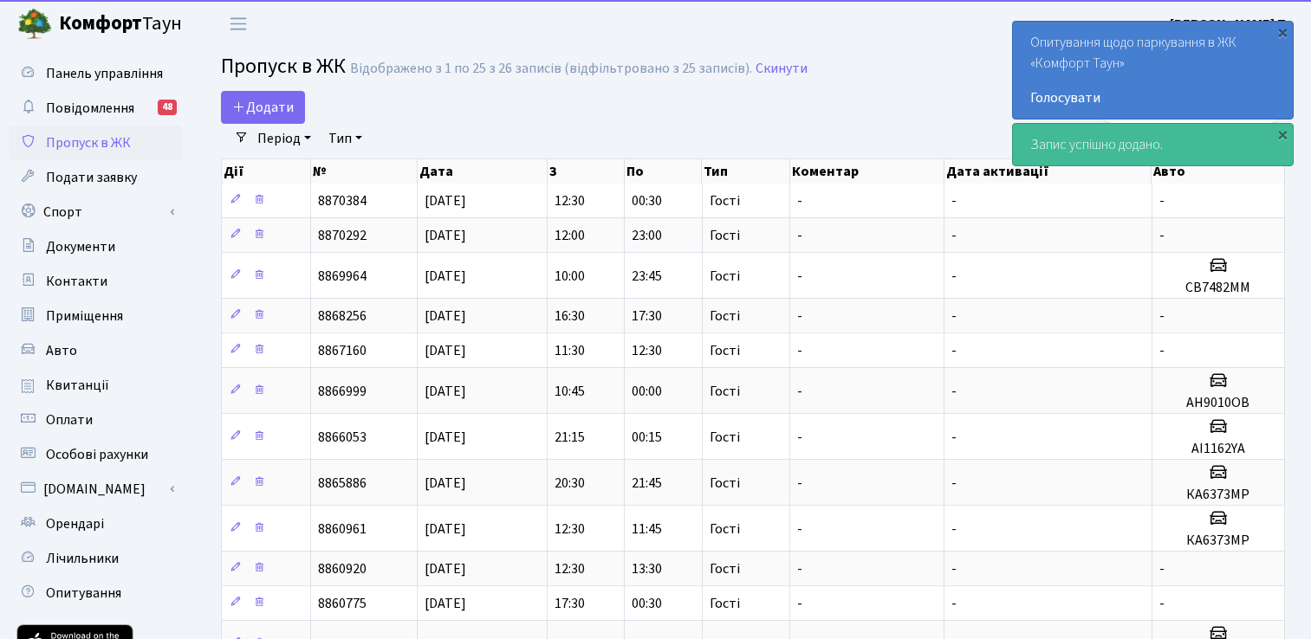
select select "25"
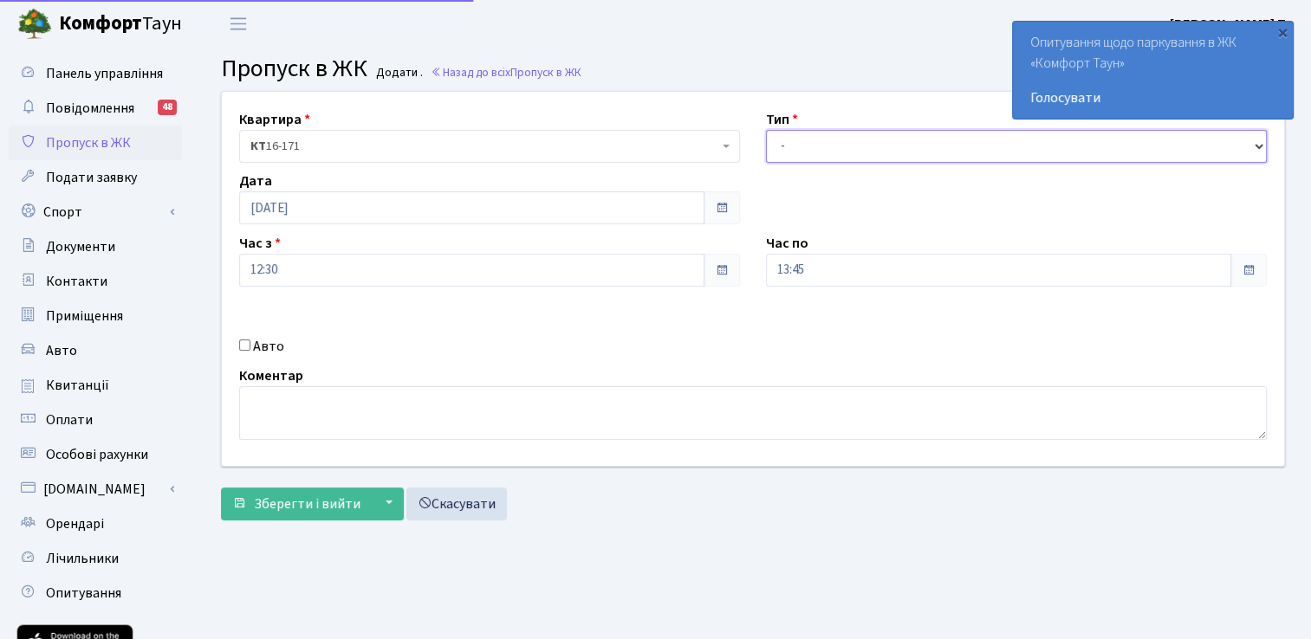
click at [832, 142] on select "- Доставка Таксі Гості Сервіс" at bounding box center [1016, 146] width 501 height 33
select select "3"
click at [766, 130] on select "- Доставка Таксі Гості Сервіс" at bounding box center [1016, 146] width 501 height 33
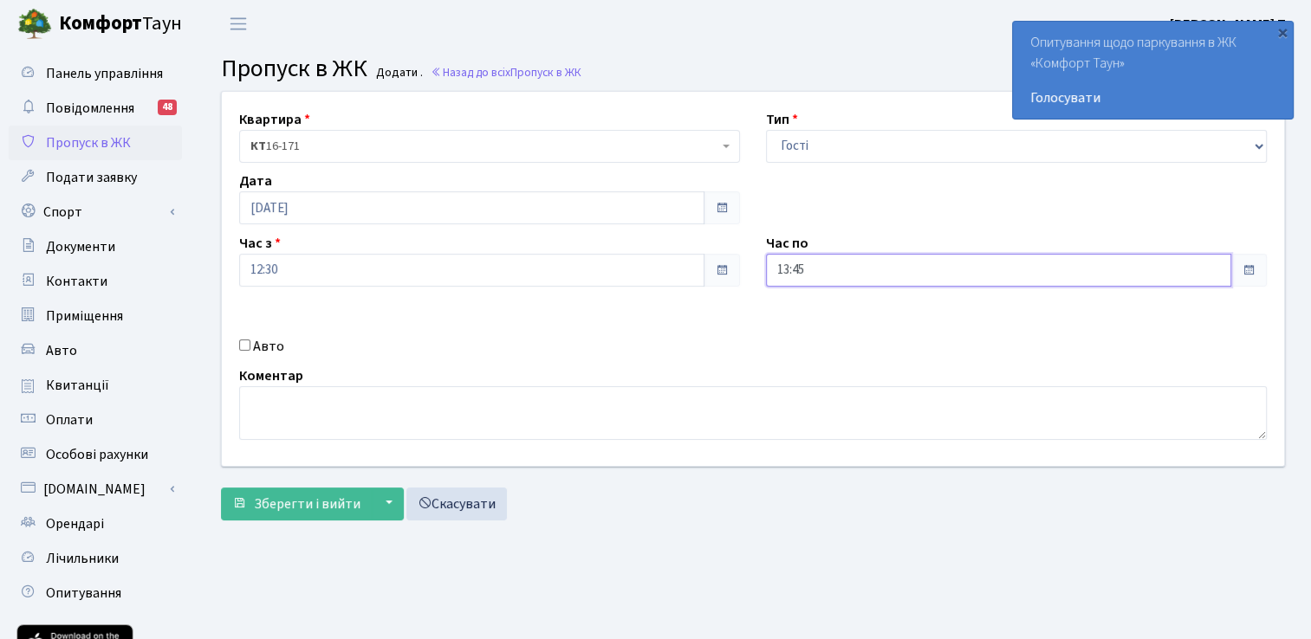
click at [880, 273] on input "13:45" at bounding box center [998, 270] width 465 height 33
click at [812, 323] on icon at bounding box center [813, 330] width 47 height 47
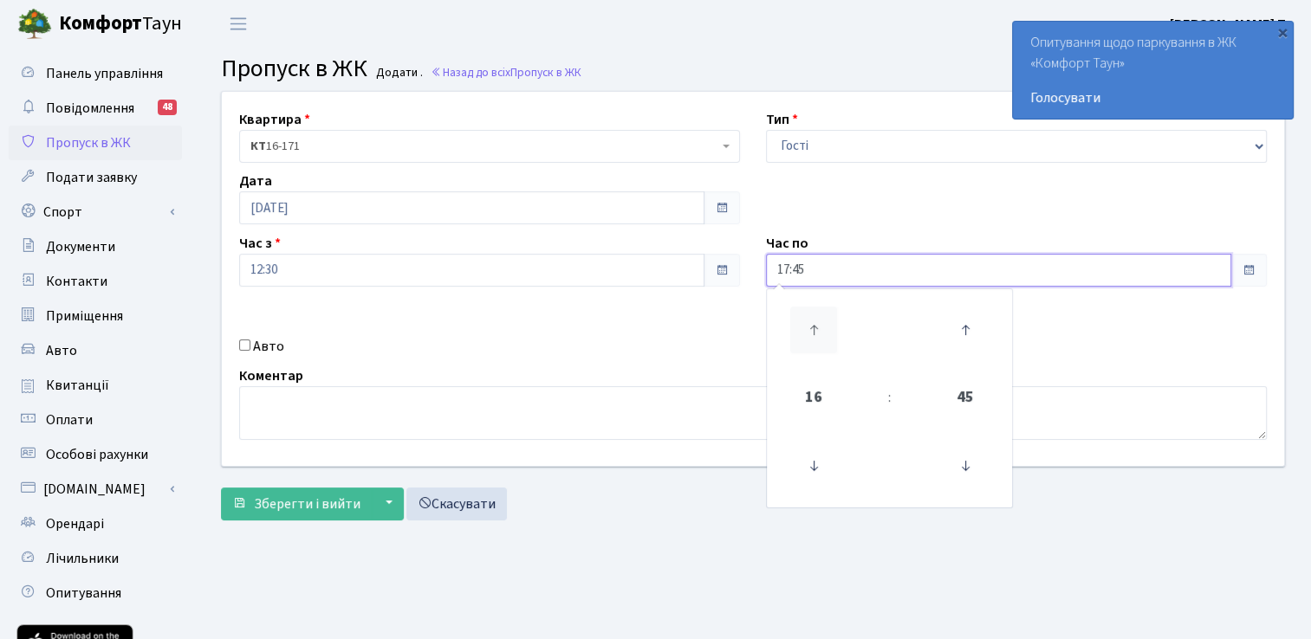
click at [812, 323] on icon at bounding box center [813, 330] width 47 height 47
type input "18:45"
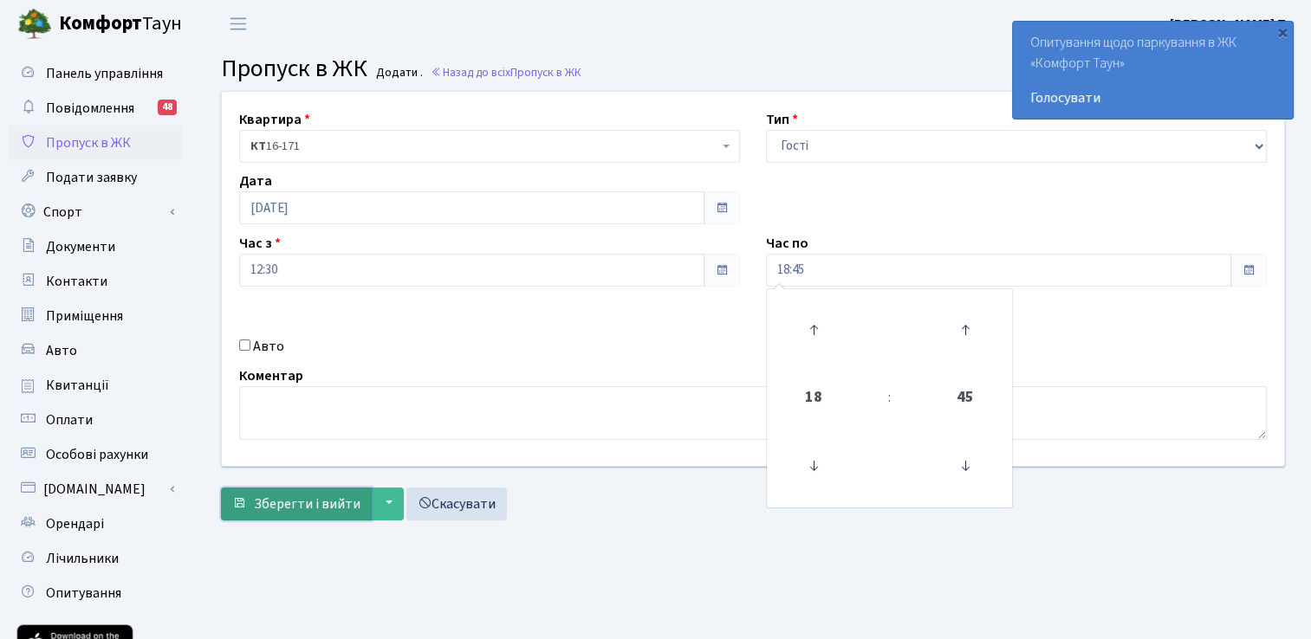
click at [300, 502] on span "Зберегти і вийти" at bounding box center [307, 504] width 107 height 19
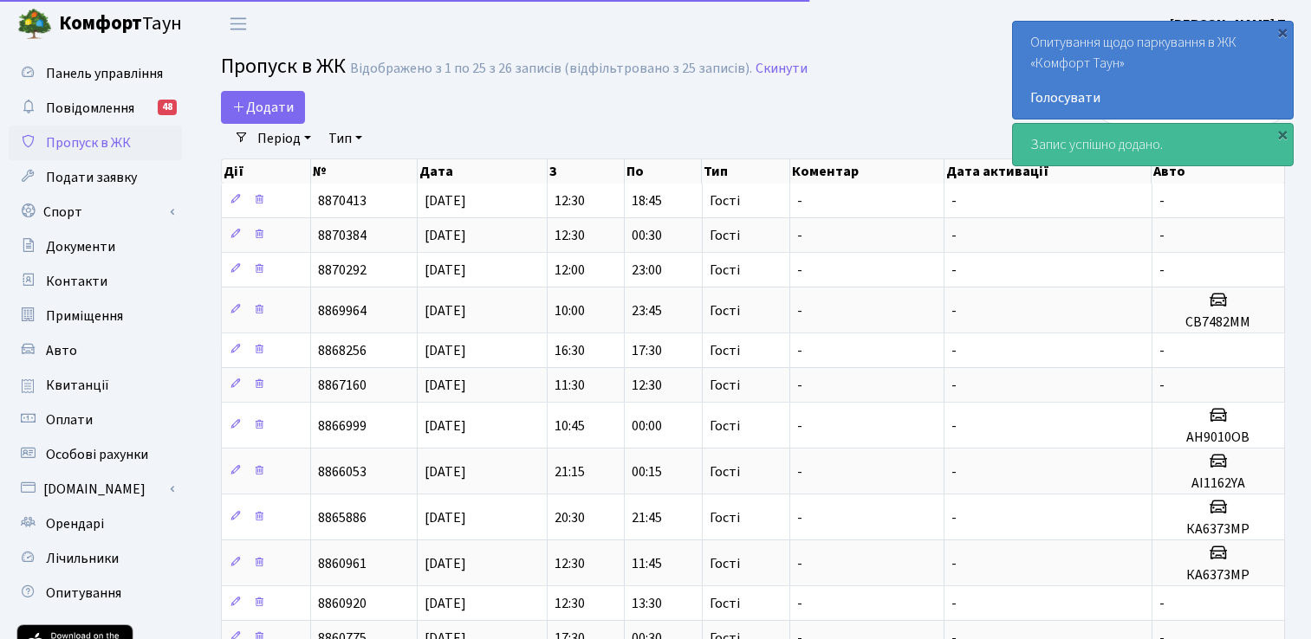
select select "25"
